Goal: Transaction & Acquisition: Purchase product/service

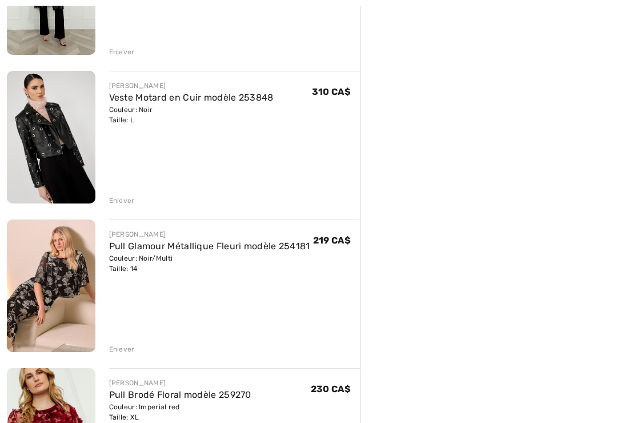
scroll to position [1118, 0]
click at [304, 246] on link "Pull Glamour Métallique Fleuri modèle 254181" at bounding box center [209, 246] width 201 height 11
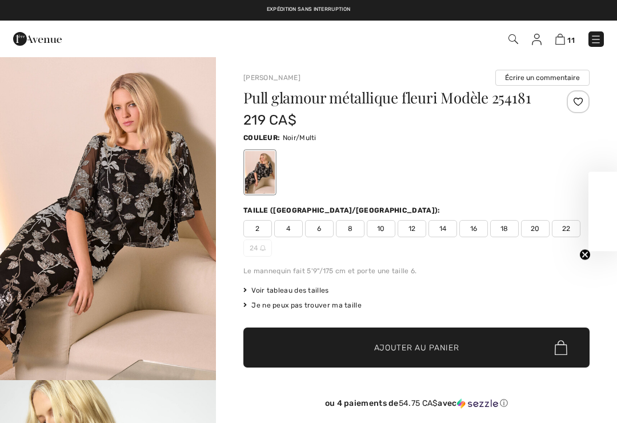
scroll to position [163, 0]
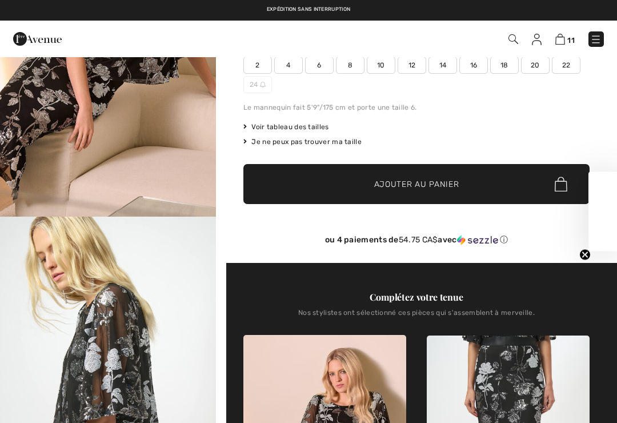
checkbox input "true"
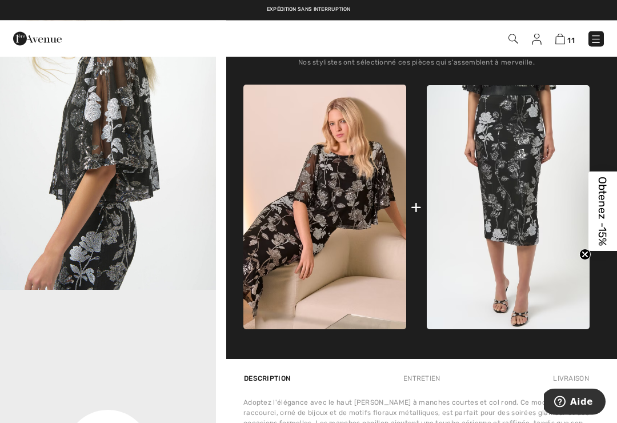
scroll to position [417, 0]
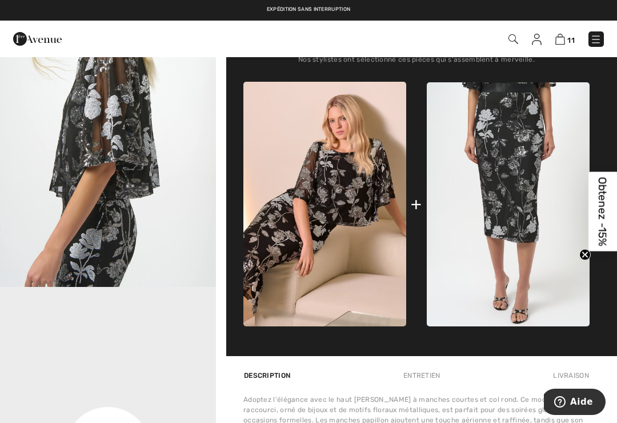
click at [519, 191] on img at bounding box center [508, 204] width 163 height 244
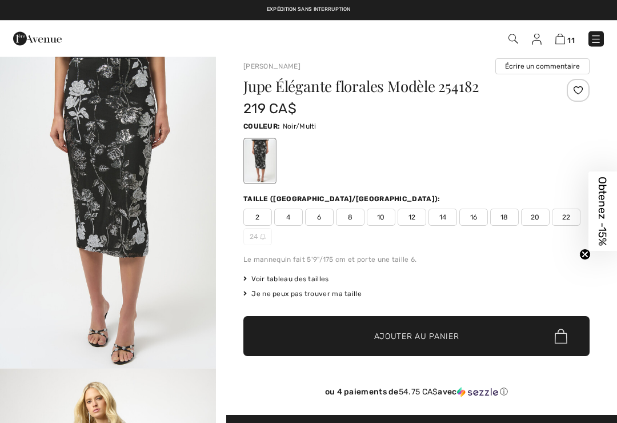
checkbox input "true"
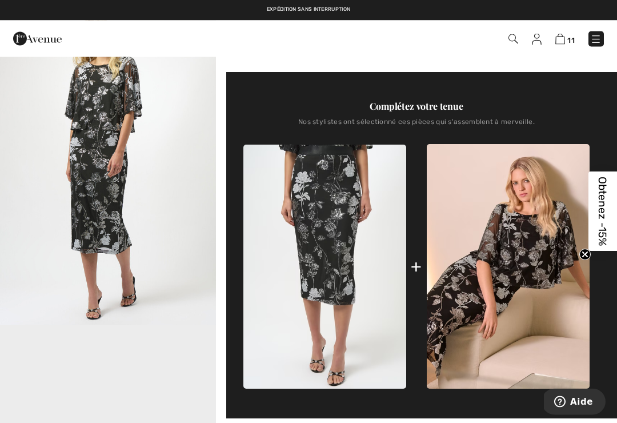
scroll to position [354, 0]
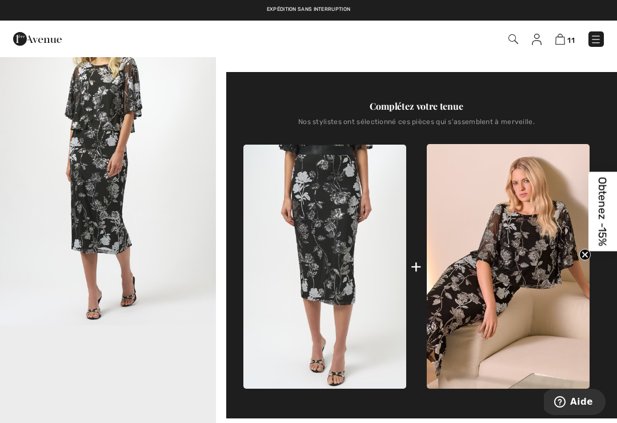
click at [487, 262] on img at bounding box center [508, 266] width 163 height 245
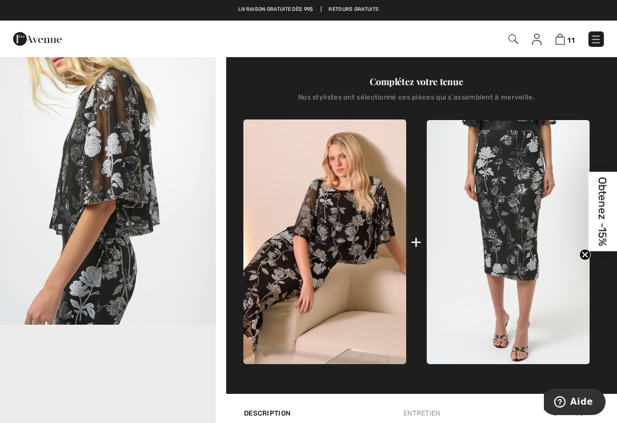
scroll to position [376, 0]
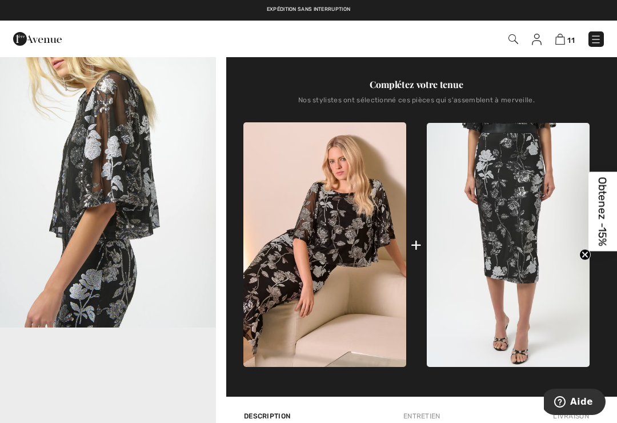
click at [527, 214] on img at bounding box center [508, 245] width 163 height 244
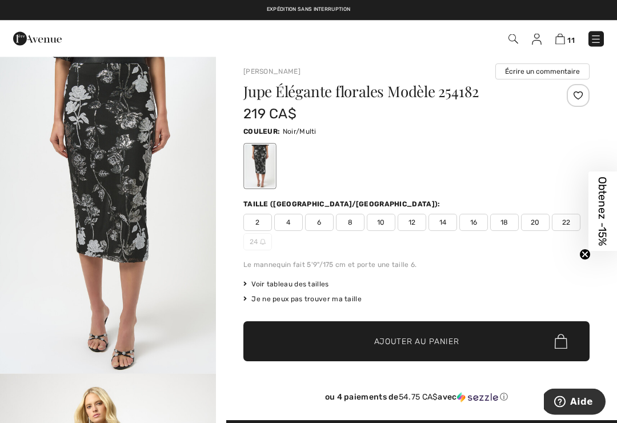
scroll to position [6, 0]
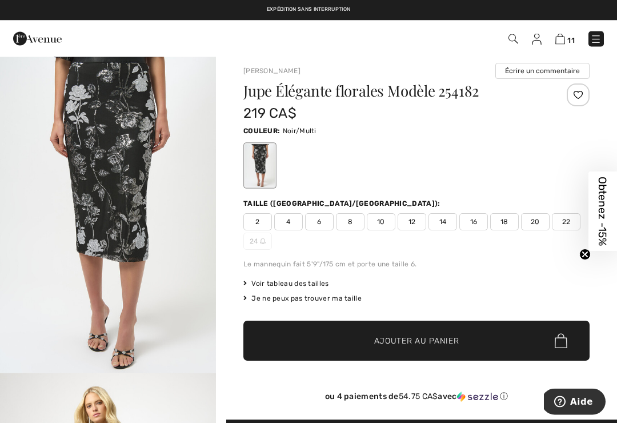
click at [330, 279] on div "Voir tableau des tailles" at bounding box center [416, 284] width 346 height 10
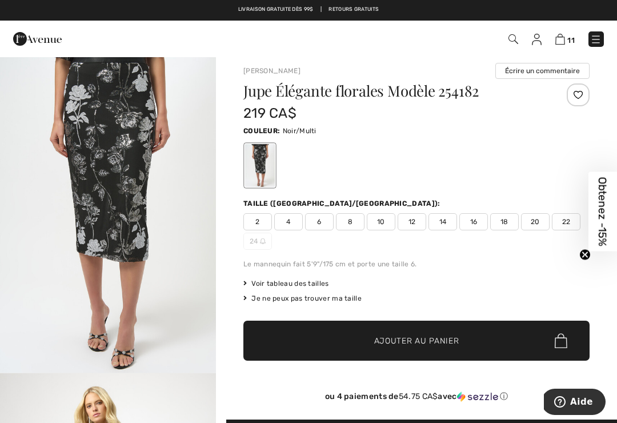
click at [451, 221] on span "14" at bounding box center [443, 221] width 29 height 17
click at [455, 339] on span "Ajouter au panier" at bounding box center [416, 341] width 85 height 12
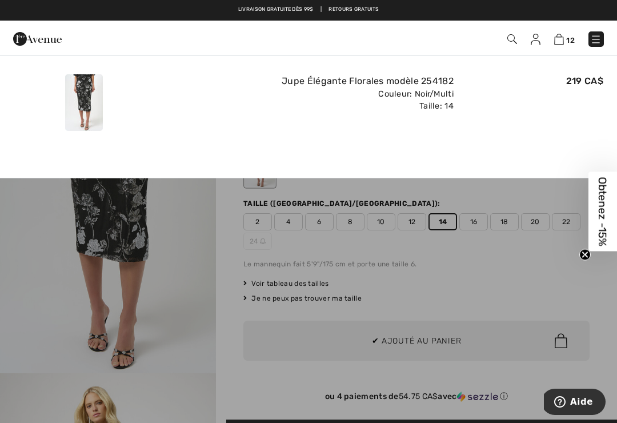
scroll to position [0, 0]
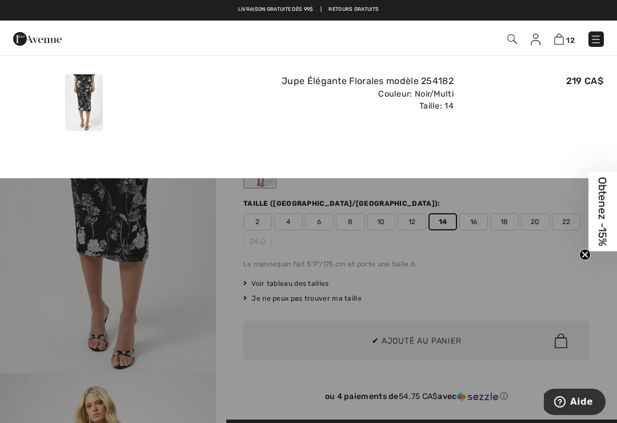
click at [561, 41] on img at bounding box center [559, 39] width 10 height 11
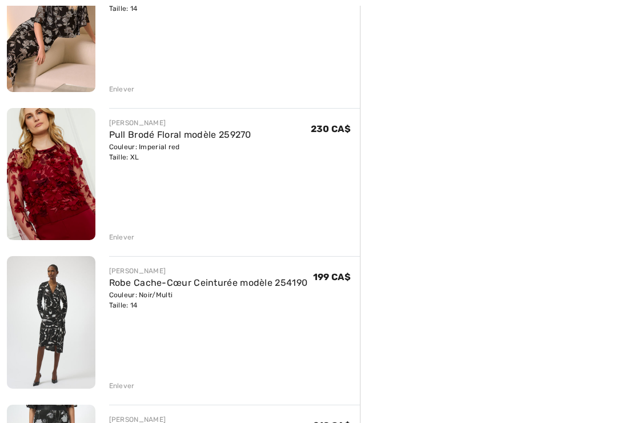
scroll to position [1395, 0]
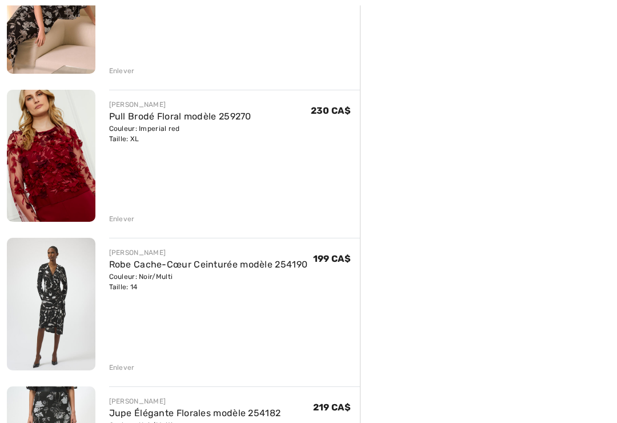
click at [123, 218] on div "Enlever" at bounding box center [122, 219] width 26 height 10
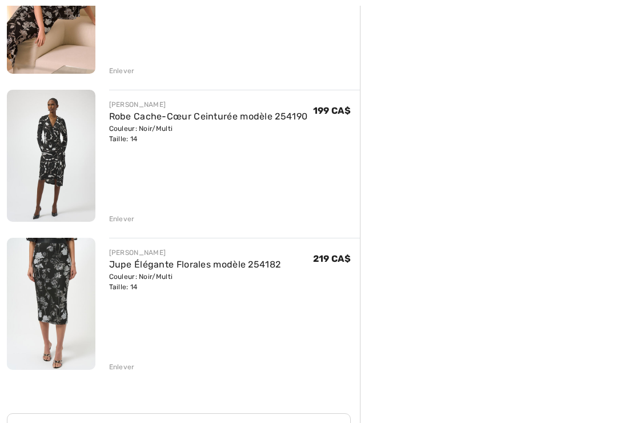
click at [126, 219] on div "Enlever" at bounding box center [122, 219] width 26 height 10
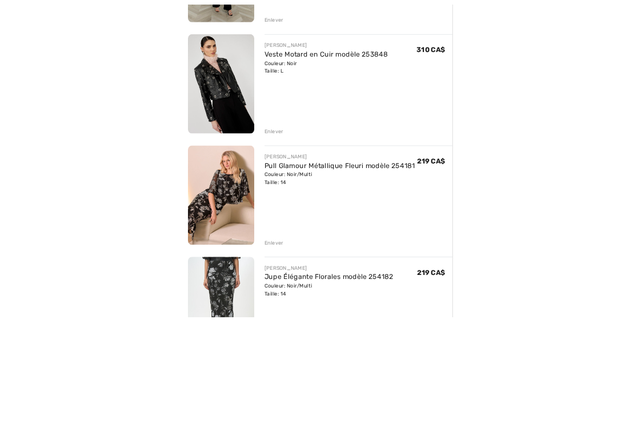
scroll to position [1219, 0]
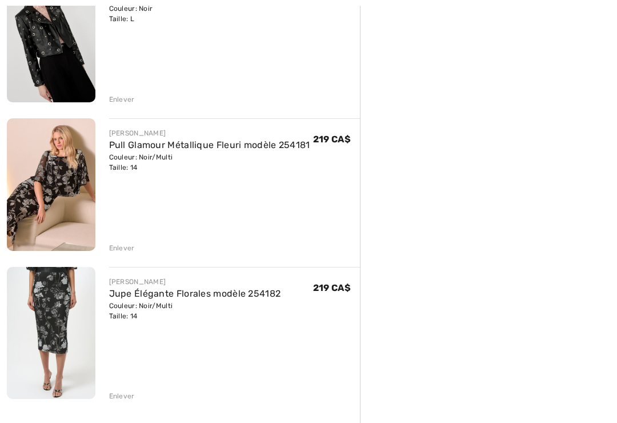
click at [253, 149] on link "Pull Glamour Métallique Fleuri modèle 254181" at bounding box center [209, 144] width 201 height 11
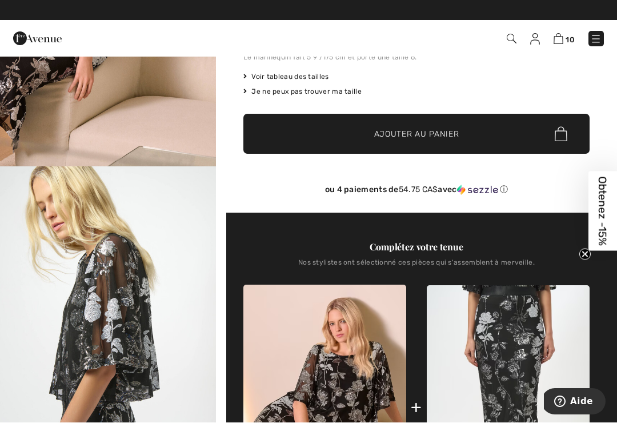
scroll to position [214, 0]
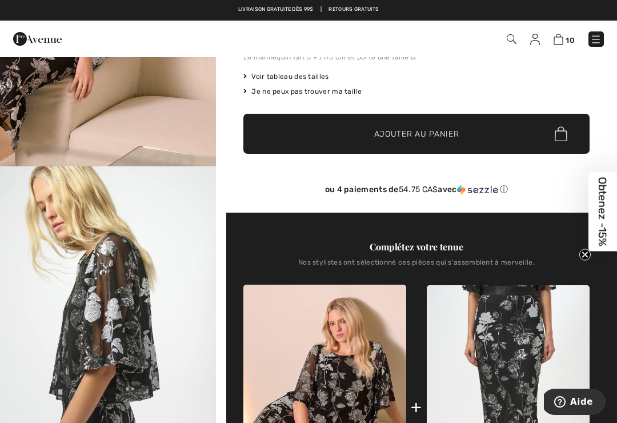
click at [563, 35] on img at bounding box center [559, 39] width 10 height 11
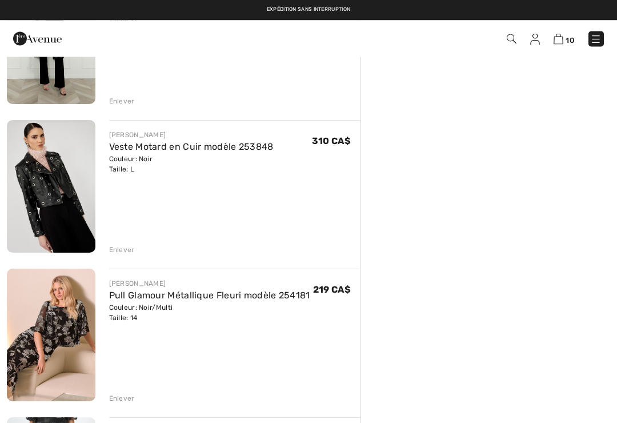
scroll to position [1068, 0]
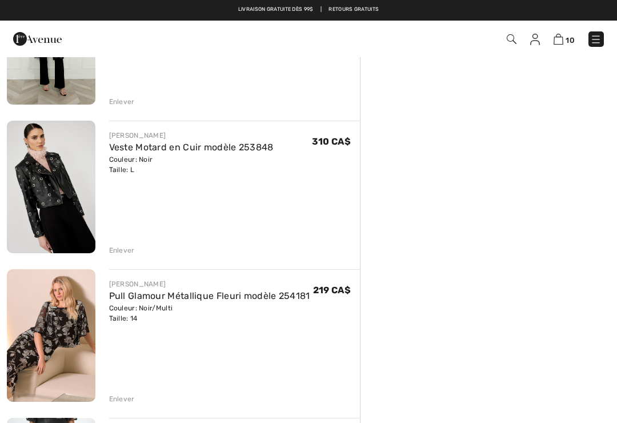
click at [125, 247] on div "Enlever" at bounding box center [122, 250] width 26 height 10
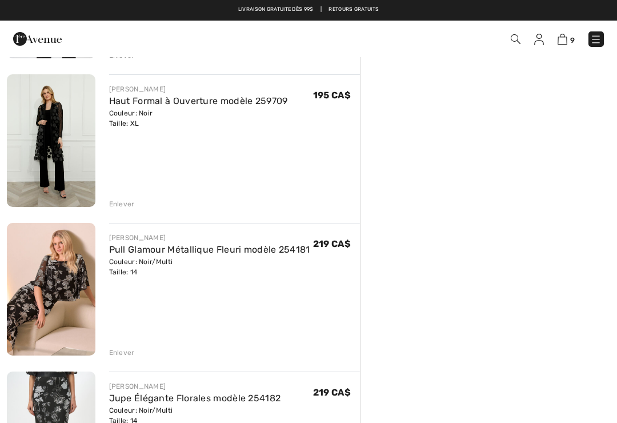
scroll to position [930, 0]
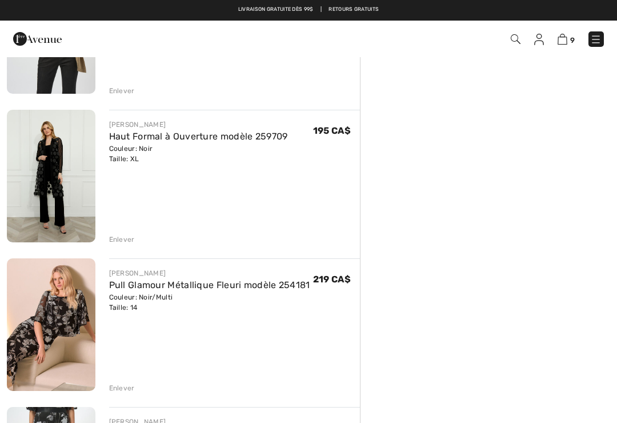
click at [184, 135] on link "Haut Formal à Ouverture modèle 259709" at bounding box center [198, 136] width 179 height 11
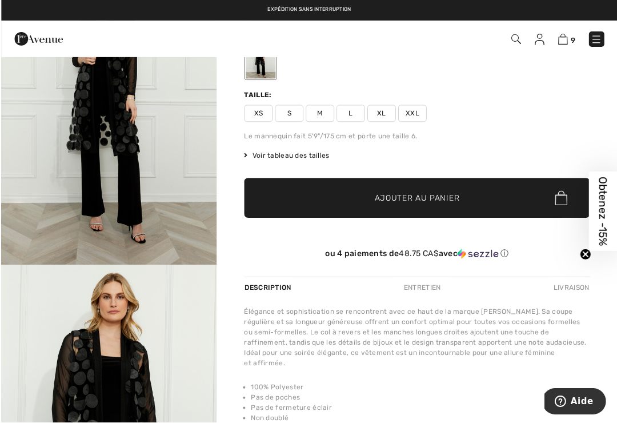
scroll to position [2, 0]
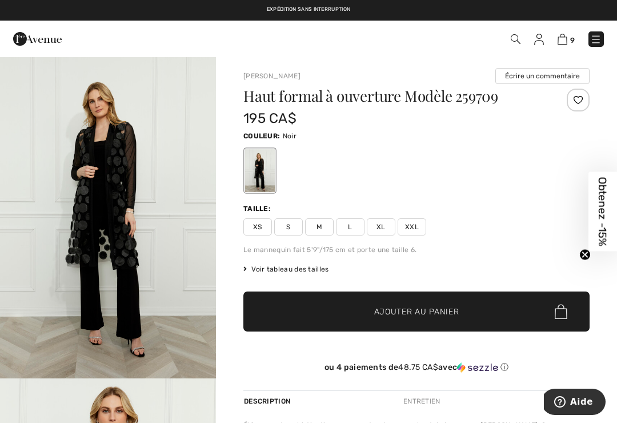
click at [567, 38] on img at bounding box center [563, 39] width 10 height 11
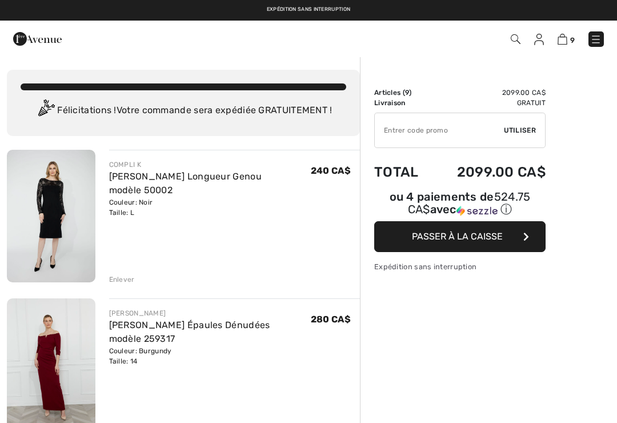
checkbox input "true"
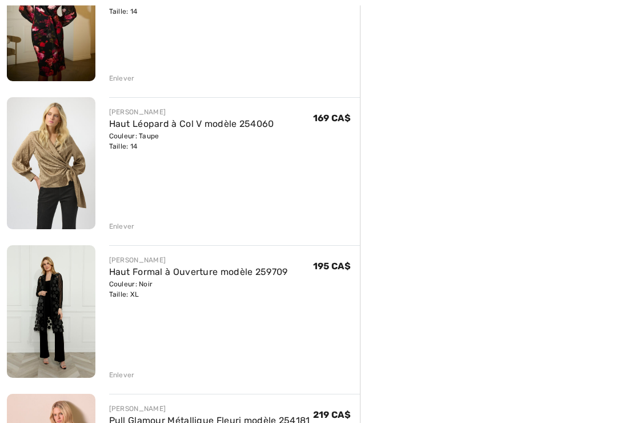
scroll to position [801, 0]
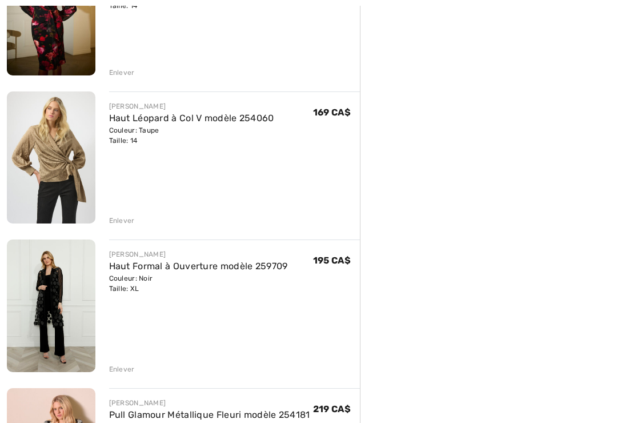
click at [126, 367] on div "Enlever" at bounding box center [122, 369] width 26 height 10
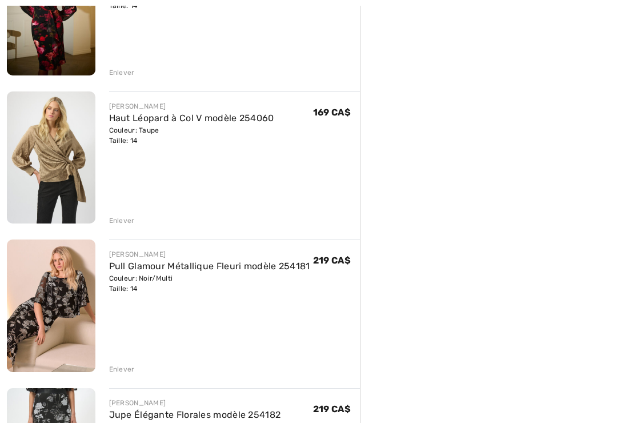
click at [128, 215] on div "Enlever" at bounding box center [234, 219] width 251 height 13
click at [126, 222] on div "Enlever" at bounding box center [122, 220] width 26 height 10
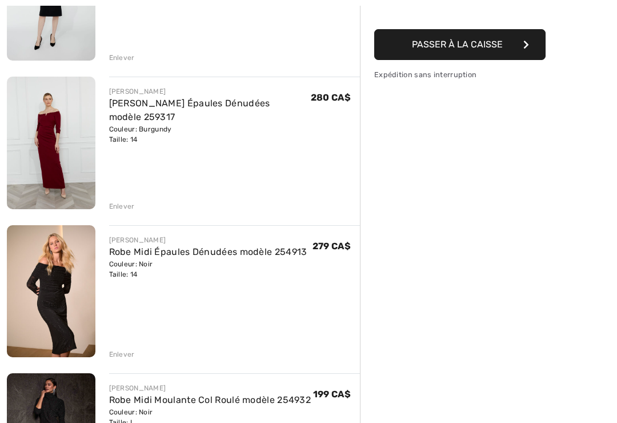
scroll to position [135, 0]
